Goal: Complete application form

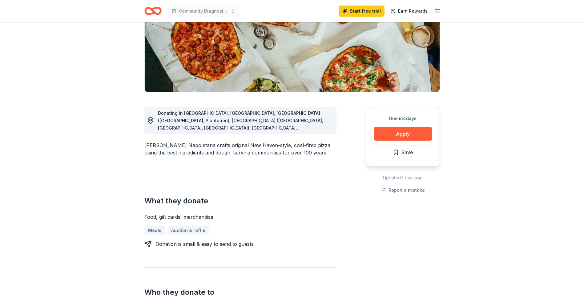
scroll to position [92, 0]
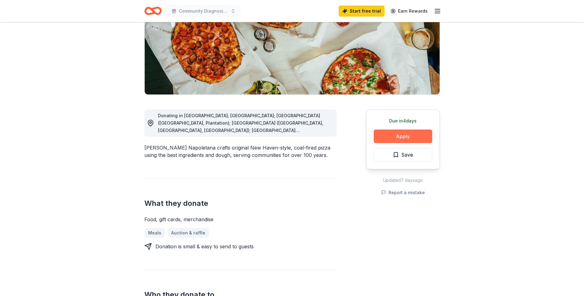
click at [406, 136] on button "Apply" at bounding box center [403, 137] width 59 height 14
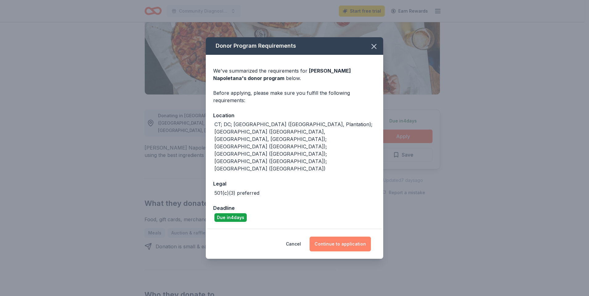
click at [340, 237] on button "Continue to application" at bounding box center [339, 244] width 61 height 15
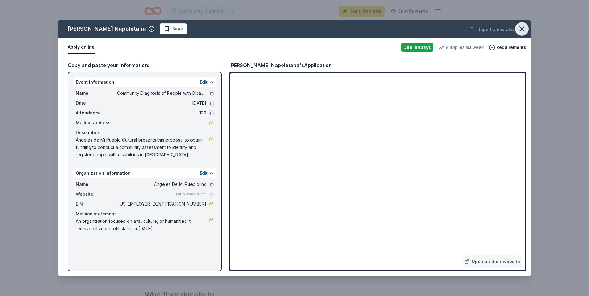
click at [516, 27] on button "button" at bounding box center [522, 29] width 14 height 14
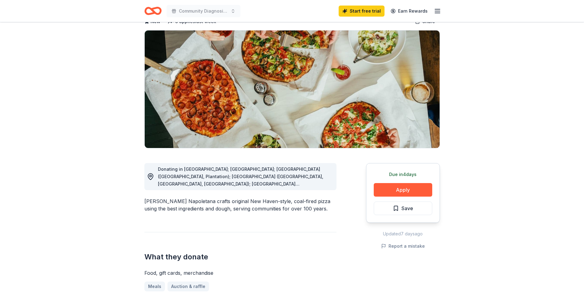
scroll to position [31, 0]
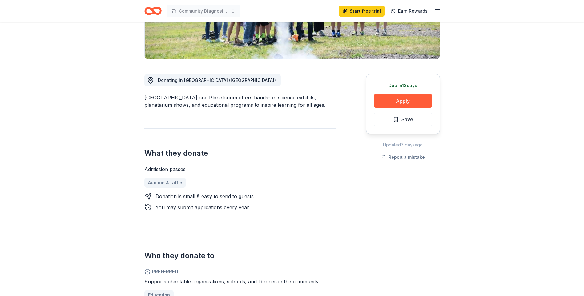
scroll to position [154, 0]
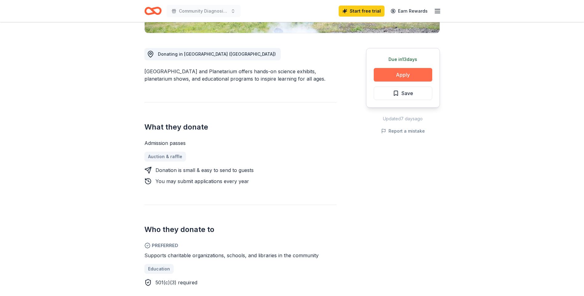
click at [404, 72] on button "Apply" at bounding box center [403, 75] width 59 height 14
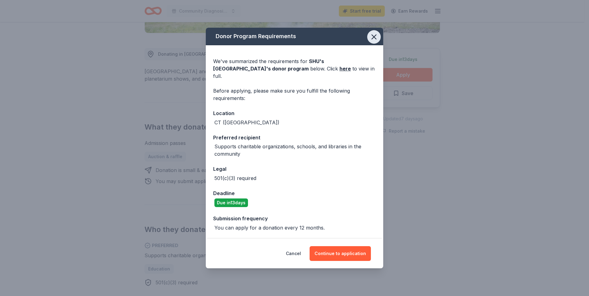
click at [371, 37] on icon "button" at bounding box center [373, 37] width 9 height 9
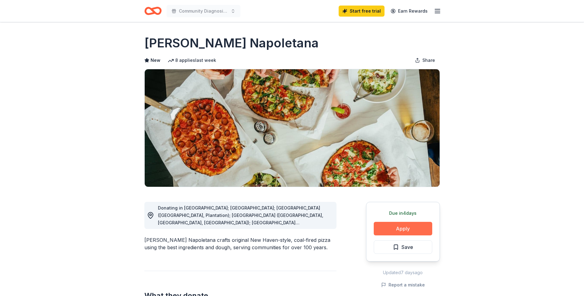
click at [400, 227] on button "Apply" at bounding box center [403, 229] width 59 height 14
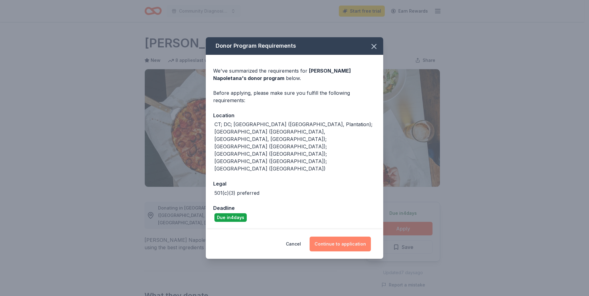
click at [341, 237] on button "Continue to application" at bounding box center [339, 244] width 61 height 15
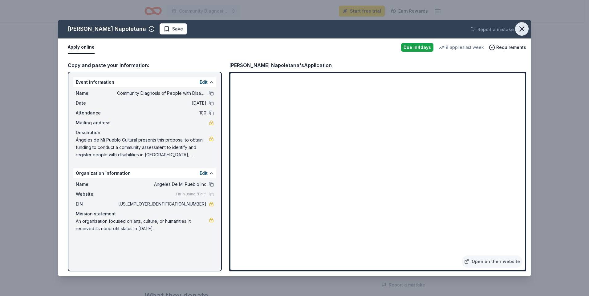
click at [520, 31] on icon "button" at bounding box center [521, 29] width 4 height 4
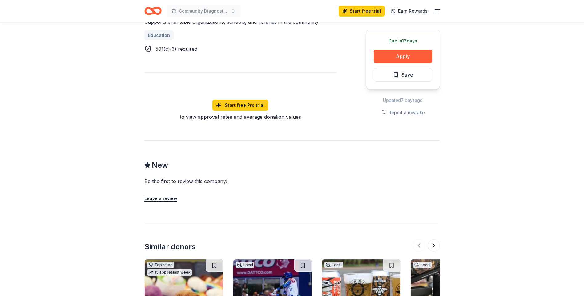
scroll to position [245, 0]
